Goal: Information Seeking & Learning: Learn about a topic

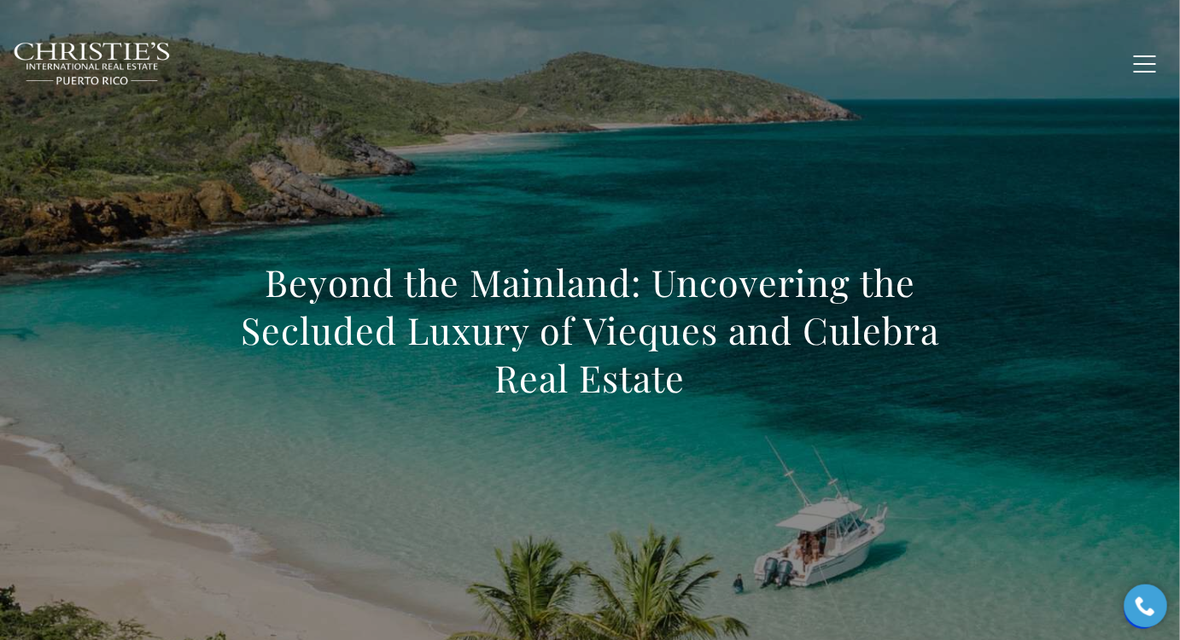
drag, startPoint x: 303, startPoint y: 306, endPoint x: 307, endPoint y: 324, distance: 18.3
click at [303, 306] on h1 "Beyond the Mainland: Uncovering the Secluded Luxury of Vieques and Culebra Real…" at bounding box center [589, 330] width 753 height 143
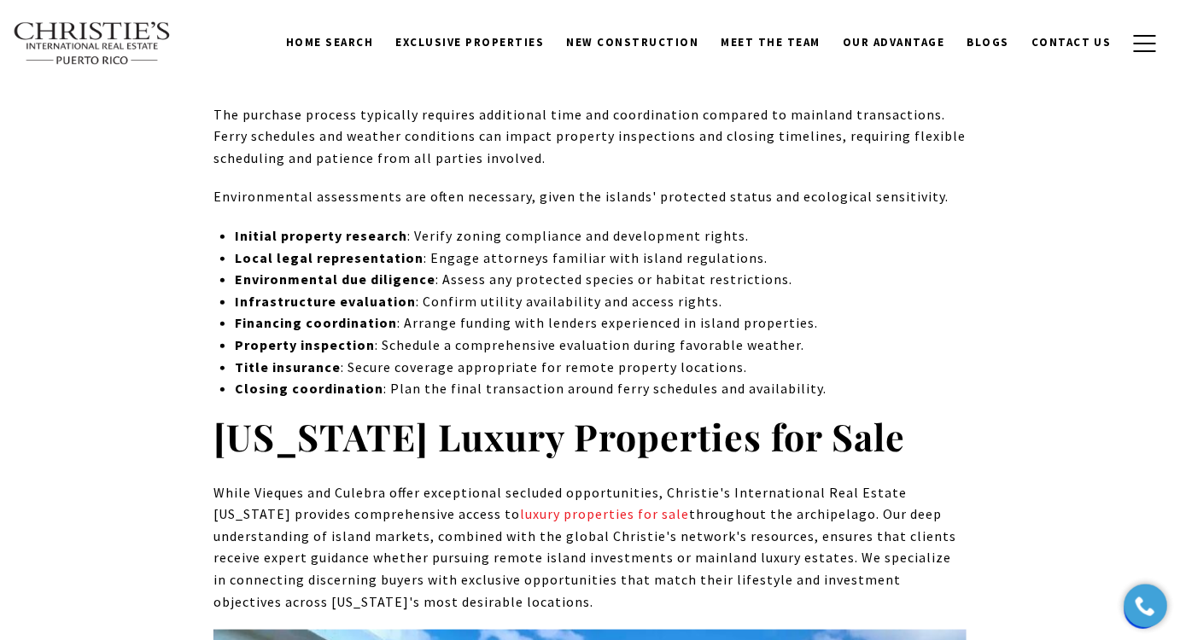
scroll to position [6784, 0]
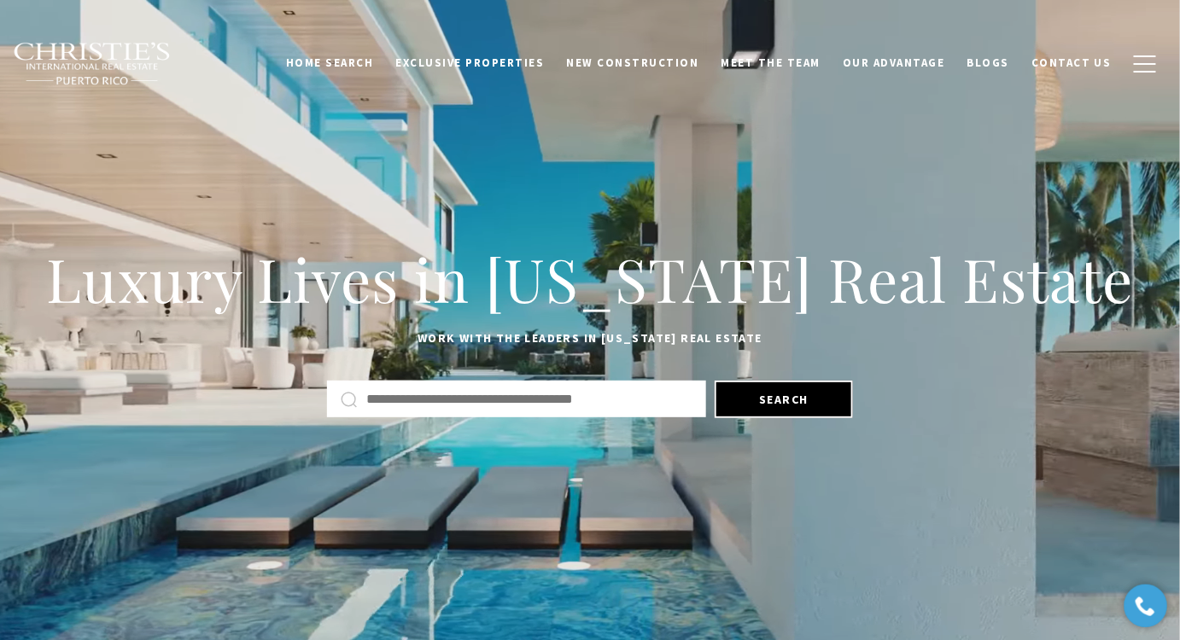
click at [279, 95] on div "Home Search Dorado Beach Rio Grande Humacao Coastal San Juan Guaynabo Puerto Ri…" at bounding box center [590, 62] width 1180 height 85
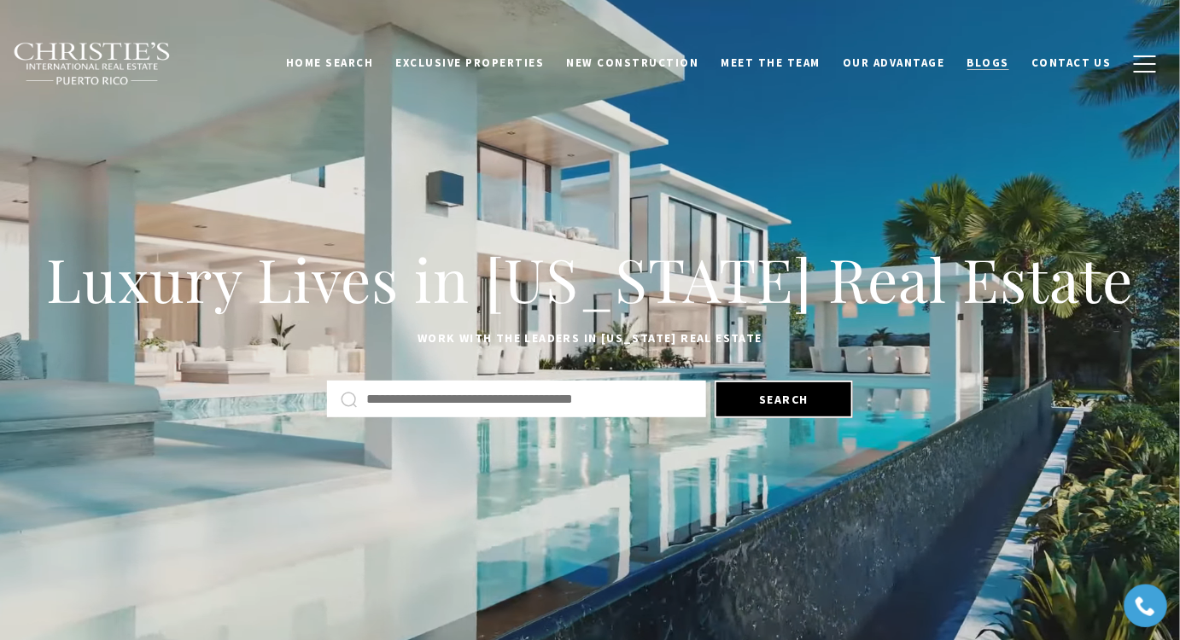
click at [997, 62] on span "Blogs" at bounding box center [989, 63] width 43 height 15
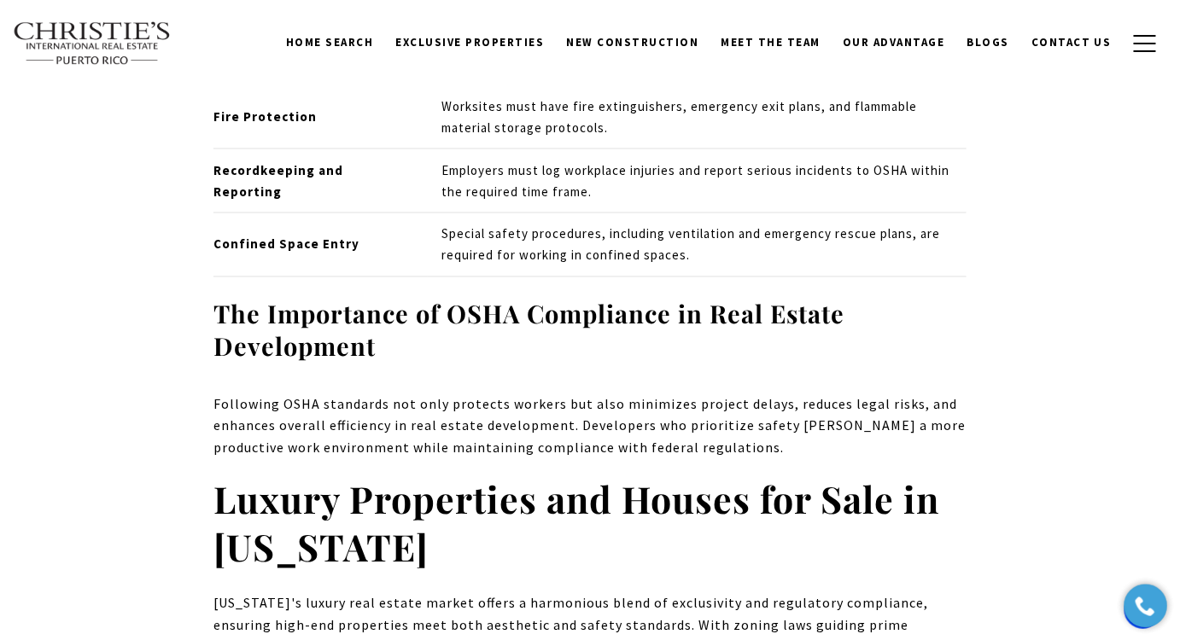
scroll to position [9739, 0]
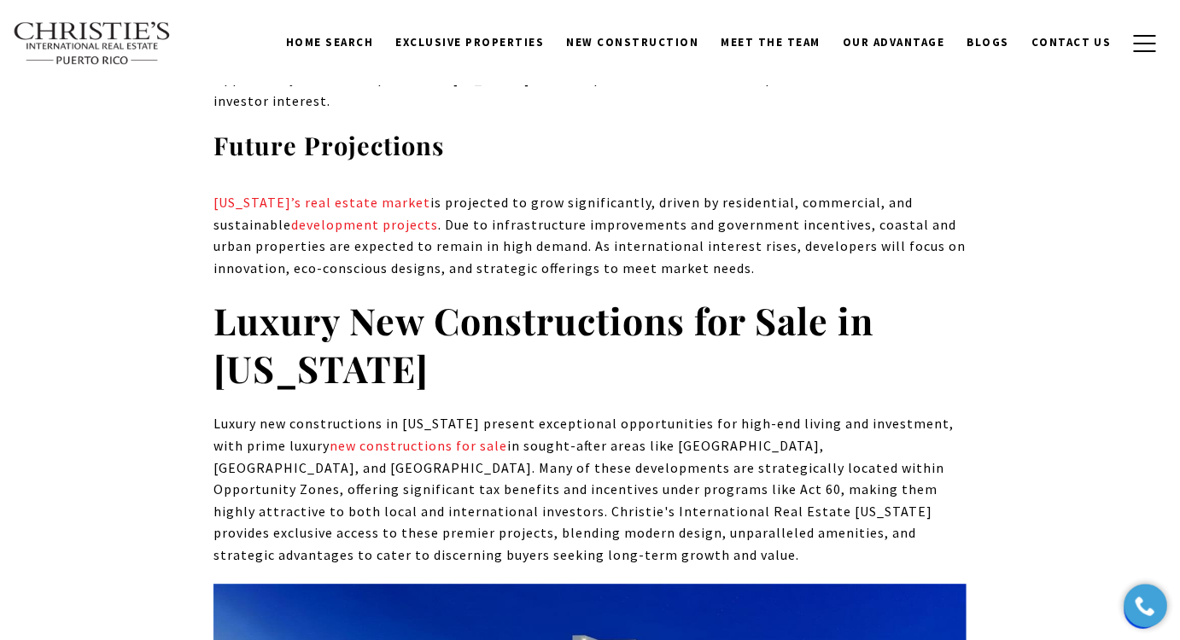
scroll to position [5651, 0]
